Goal: Task Accomplishment & Management: Use online tool/utility

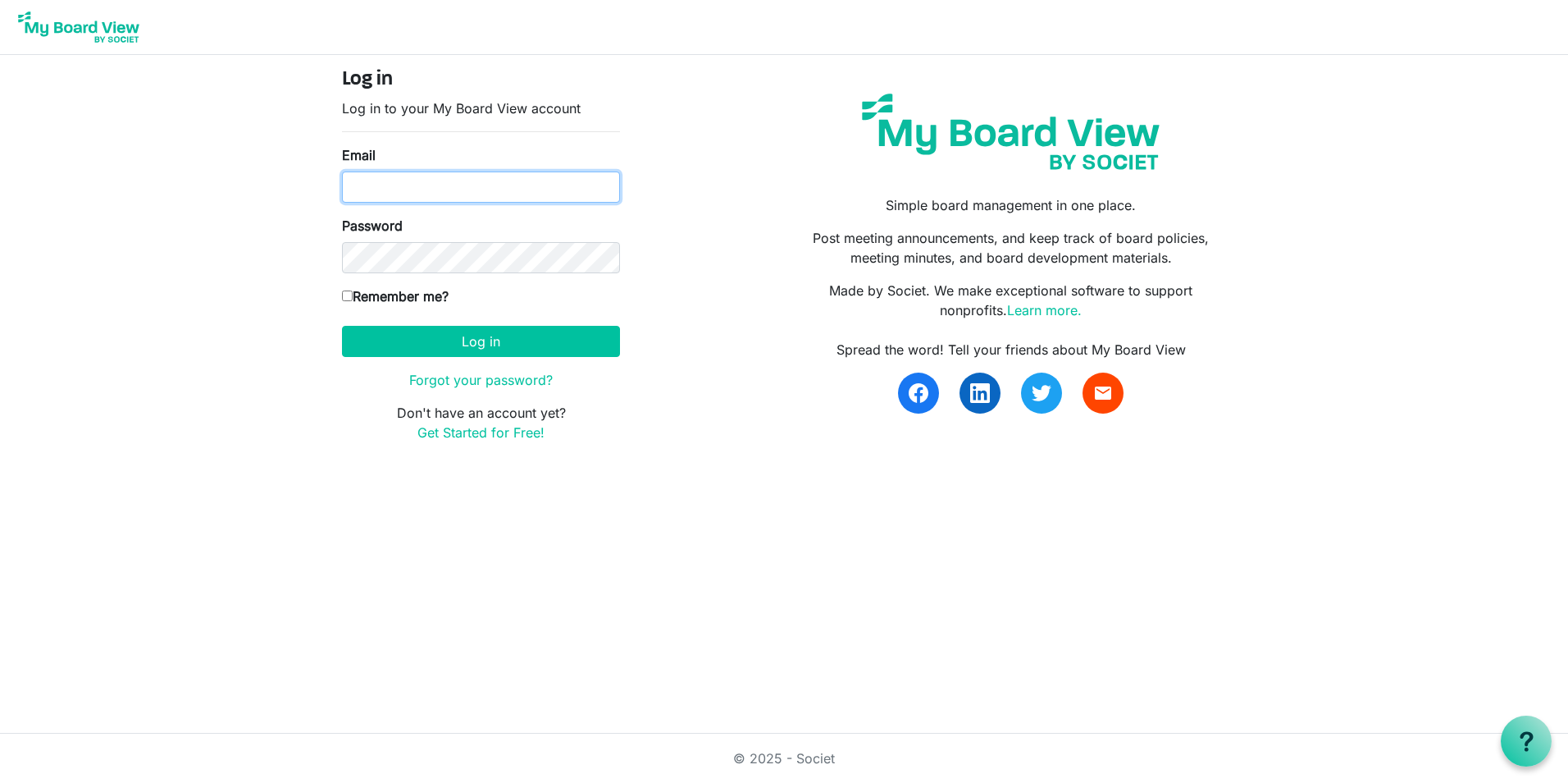
click at [446, 182] on input "Email" at bounding box center [481, 187] width 278 height 31
type input "[EMAIL_ADDRESS][DOMAIN_NAME]"
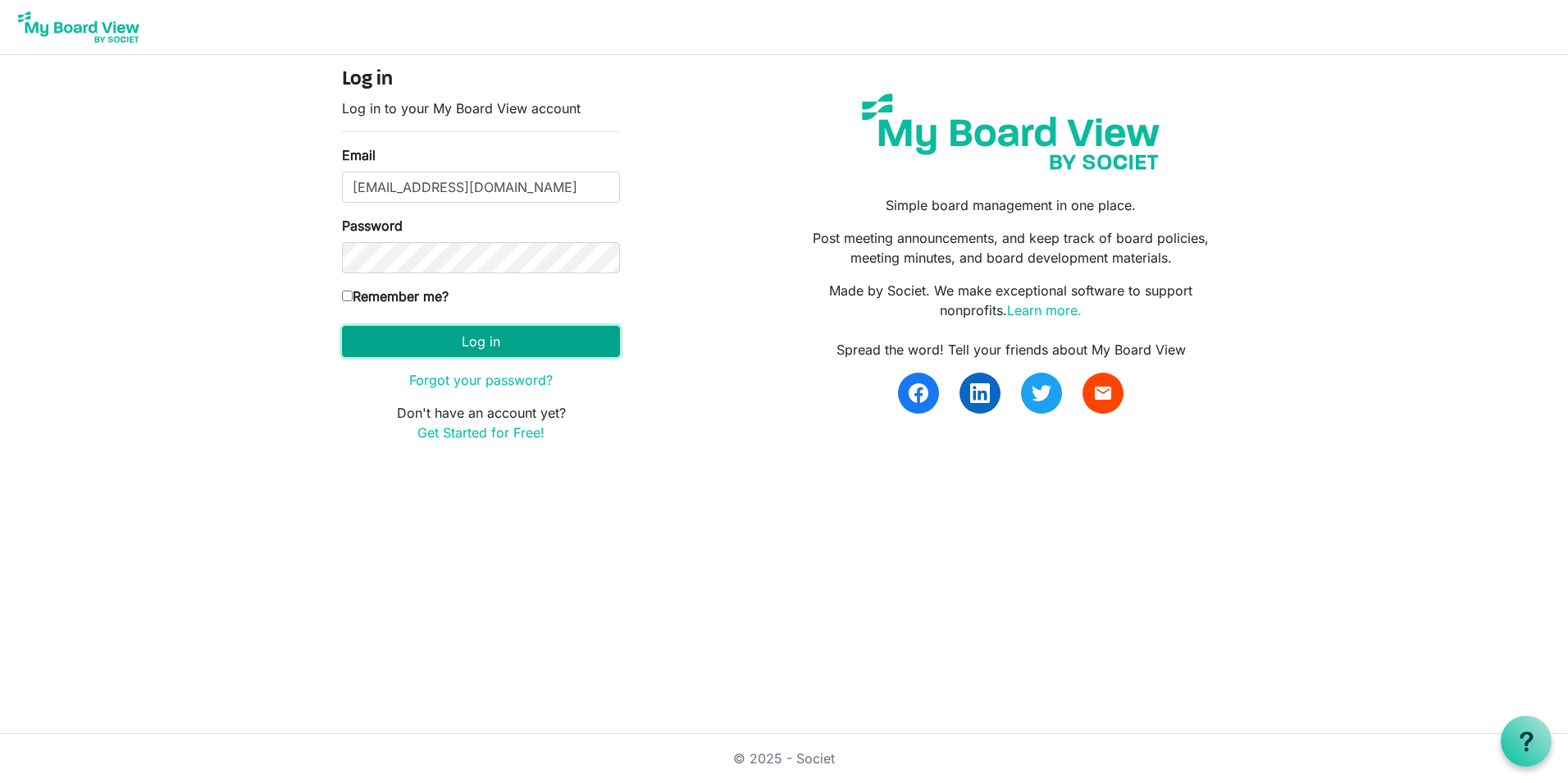
click at [480, 338] on button "Log in" at bounding box center [481, 342] width 278 height 31
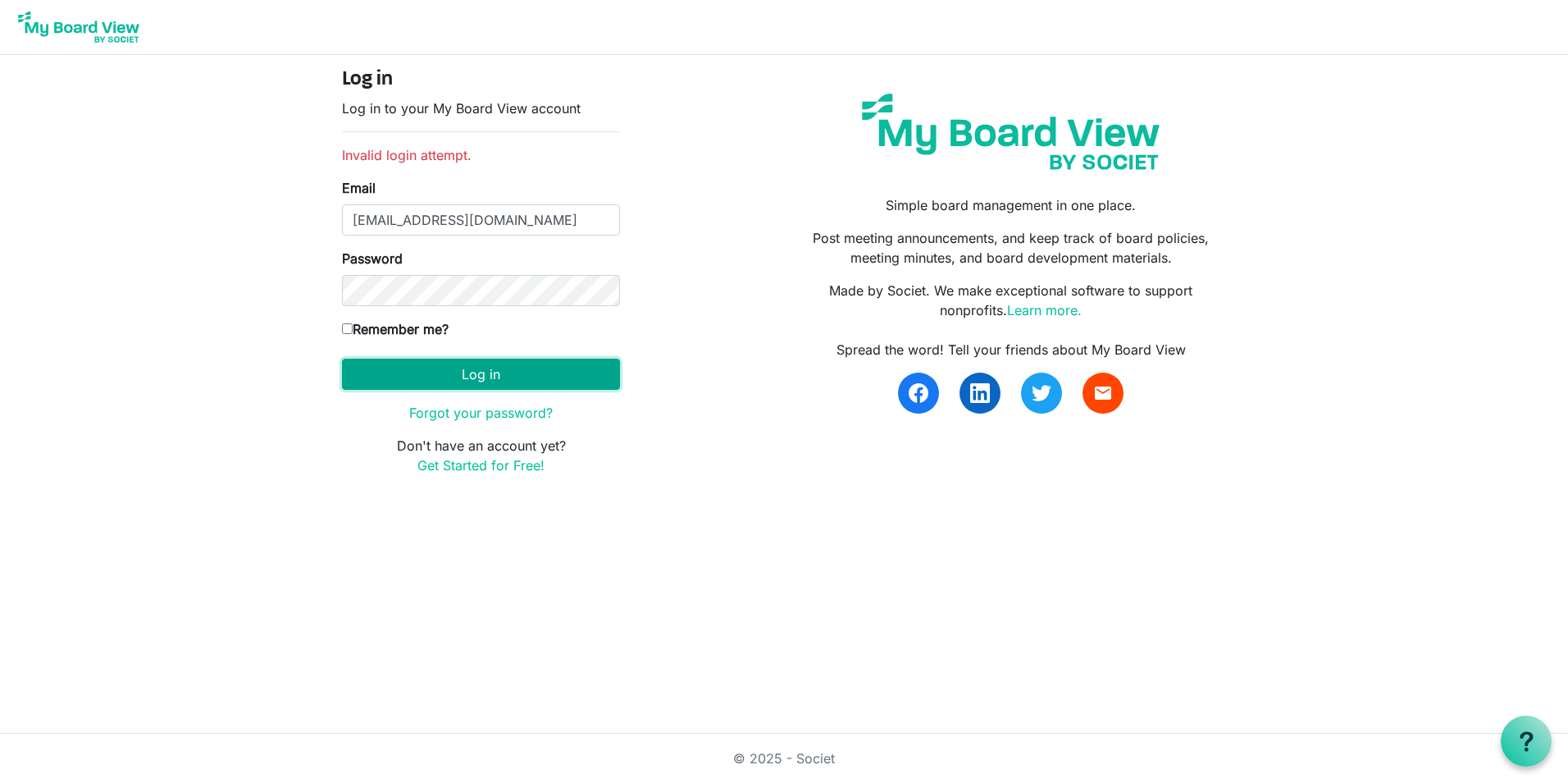
click at [488, 369] on button "Log in" at bounding box center [481, 375] width 278 height 31
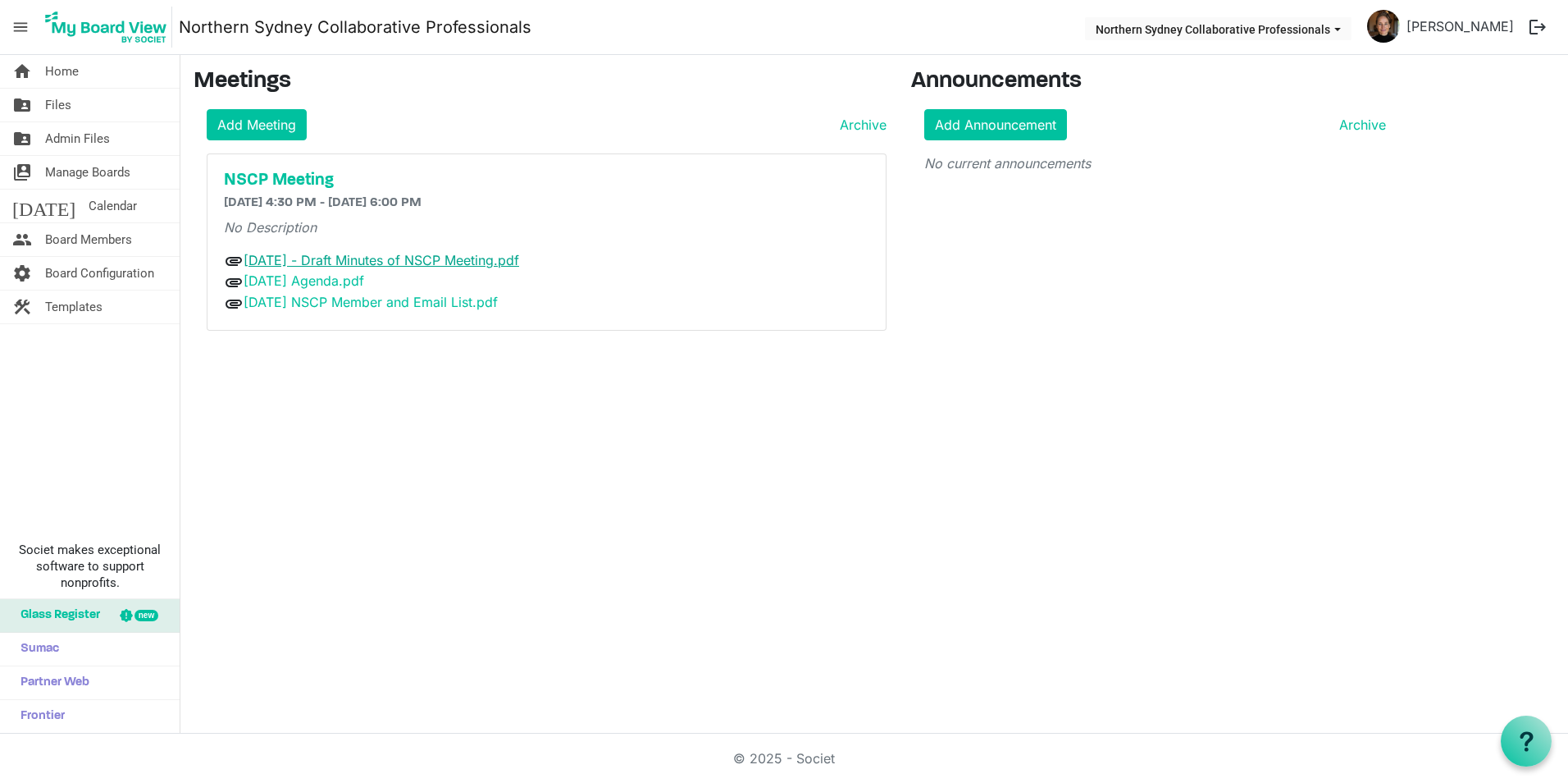
click at [321, 257] on link "25.08.14 - Draft Minutes of NSCP Meeting.pdf" at bounding box center [380, 260] width 275 height 17
